Goal: Navigation & Orientation: Find specific page/section

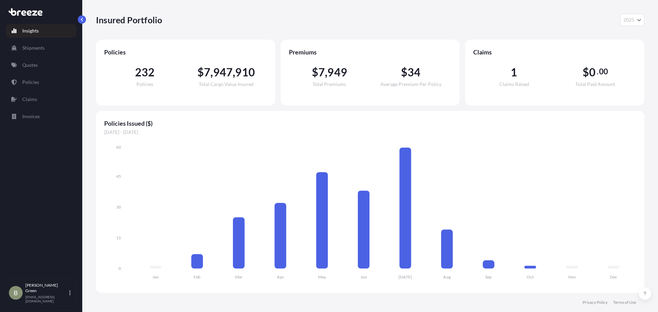
select select "2025"
click at [32, 65] on p "Quotes" at bounding box center [29, 65] width 15 height 7
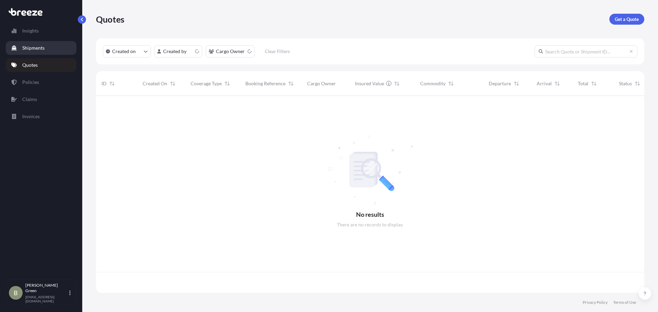
click at [37, 50] on p "Shipments" at bounding box center [33, 48] width 22 height 7
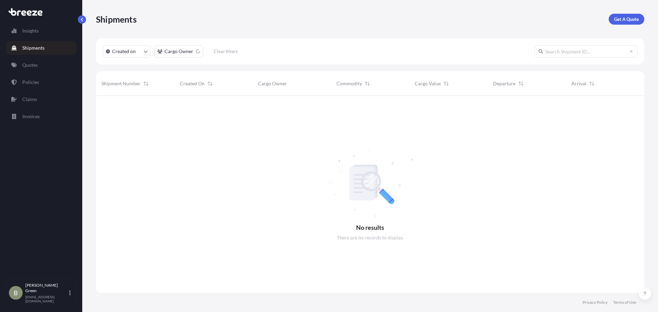
scroll to position [217, 543]
click at [45, 60] on link "Quotes" at bounding box center [41, 65] width 71 height 14
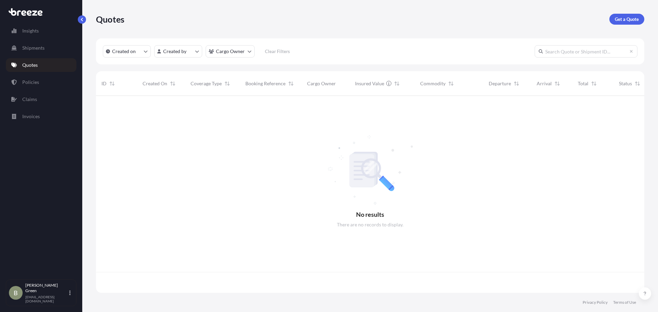
scroll to position [196, 543]
click at [37, 85] on p "Policies" at bounding box center [30, 82] width 17 height 7
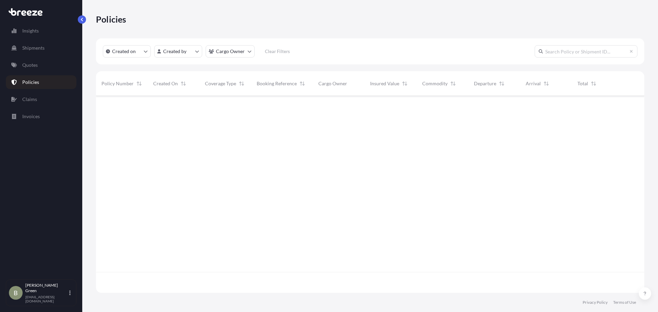
scroll to position [196, 543]
